Goal: Check status: Check status

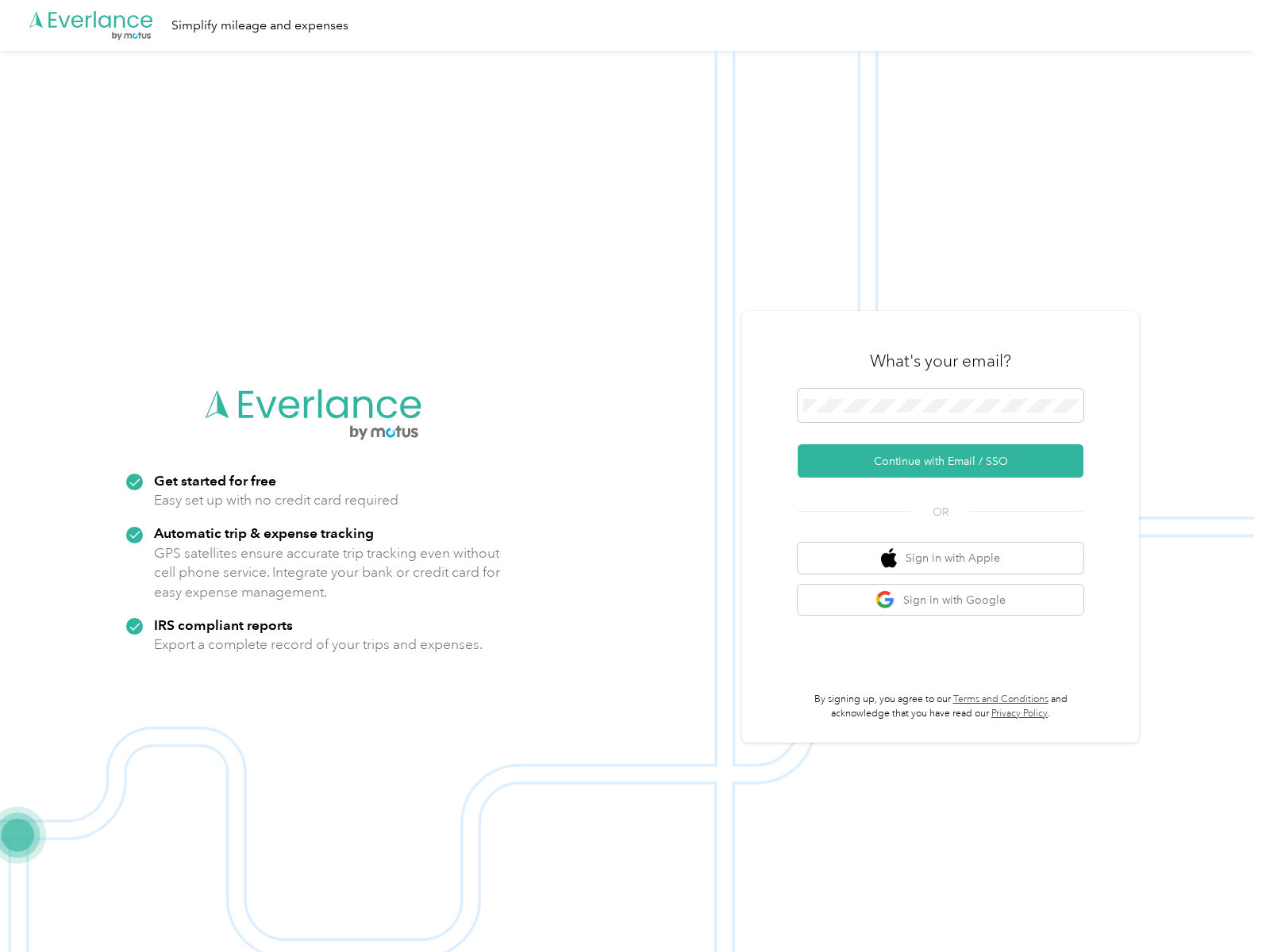
click at [631, 476] on img at bounding box center [627, 526] width 1254 height 952
